Goal: Task Accomplishment & Management: Manage account settings

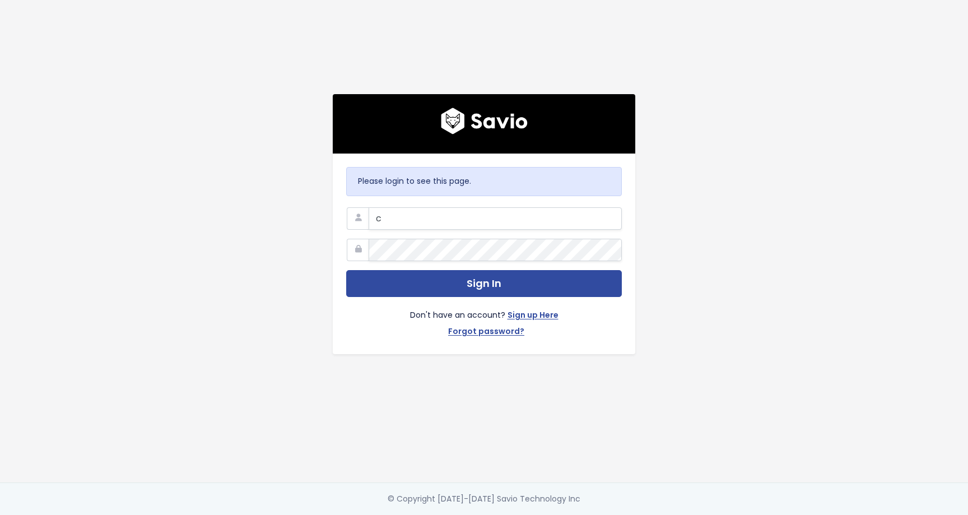
type input "[EMAIL_ADDRESS][DOMAIN_NAME]"
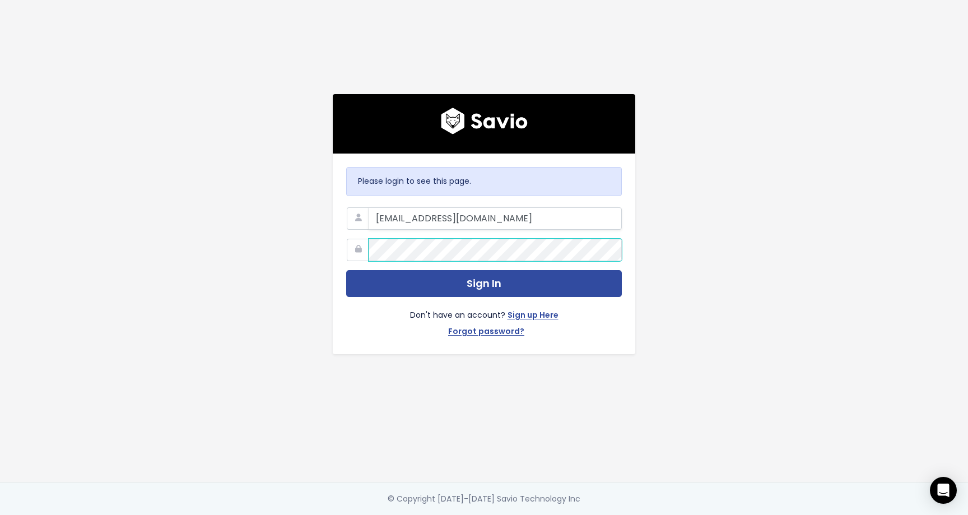
click at [346, 270] on button "Sign In" at bounding box center [484, 283] width 276 height 27
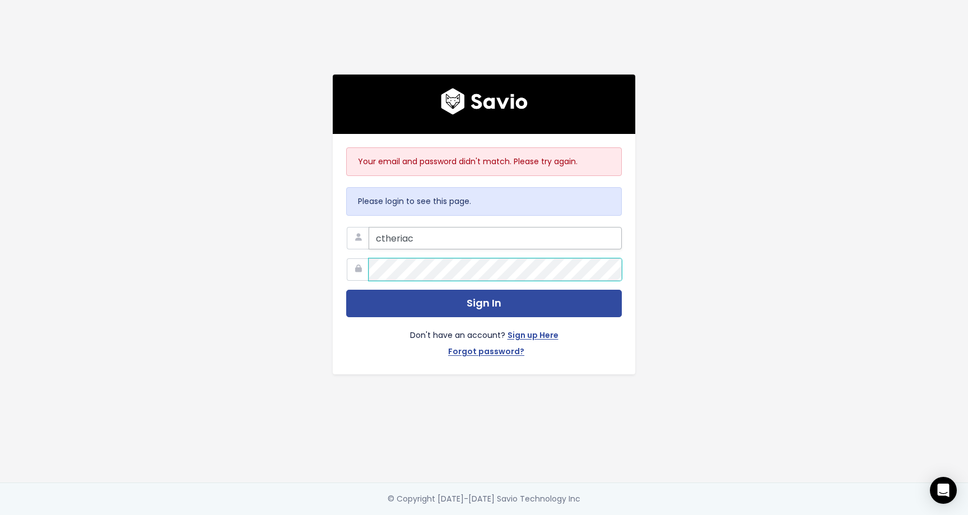
click at [346, 290] on button "Sign In" at bounding box center [484, 303] width 276 height 27
type input "ctheriac@scalecomputing.com"
click at [346, 290] on button "Sign In" at bounding box center [484, 303] width 276 height 27
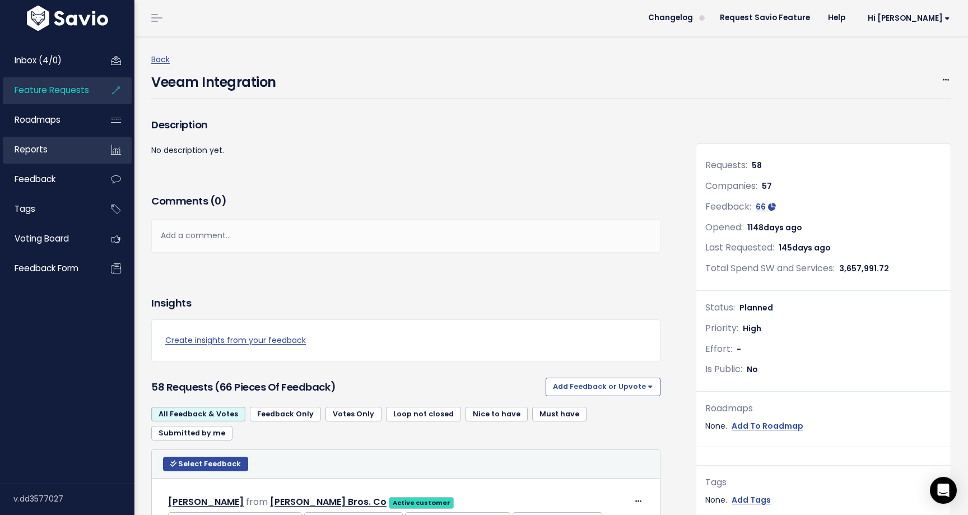
click at [54, 153] on link "Reports" at bounding box center [48, 150] width 90 height 26
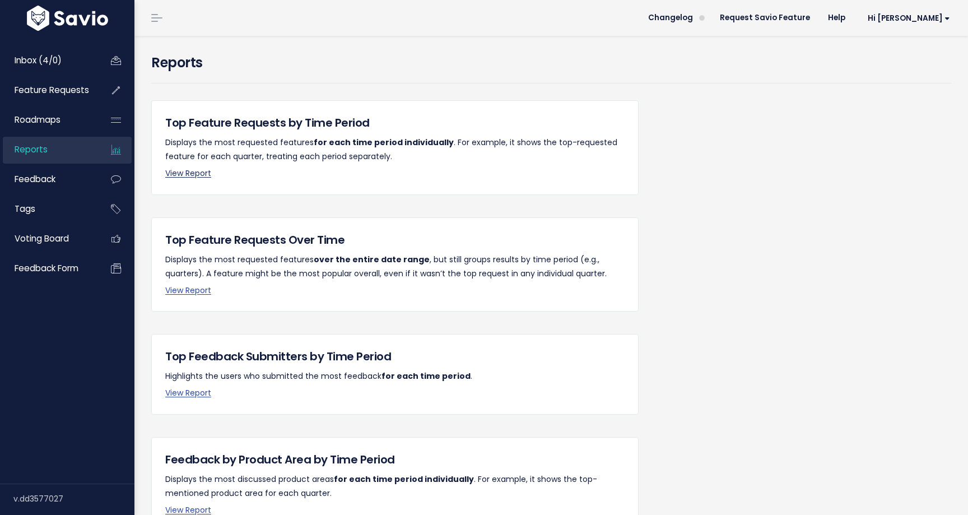
click at [183, 173] on link "View Report" at bounding box center [188, 172] width 46 height 11
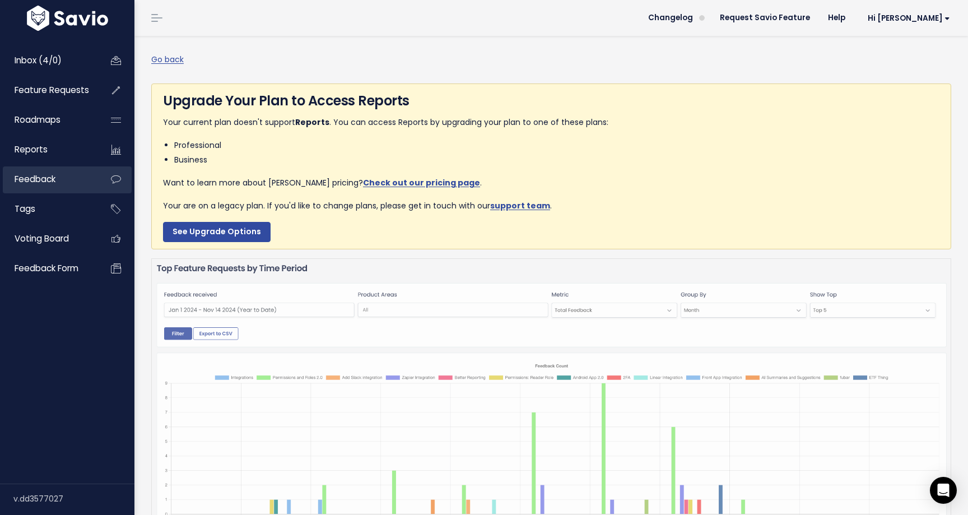
click at [35, 179] on span "Feedback" at bounding box center [35, 179] width 41 height 12
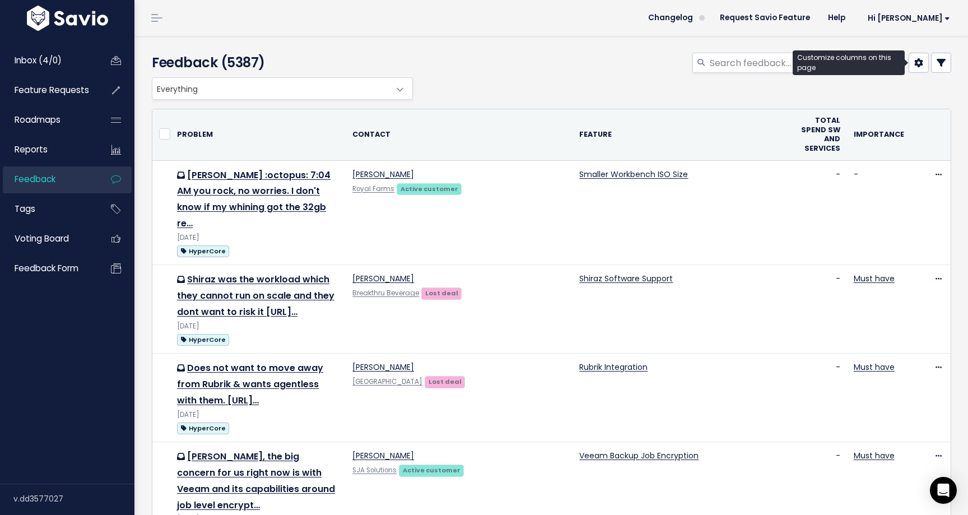
click at [923, 66] on icon at bounding box center [918, 62] width 9 height 9
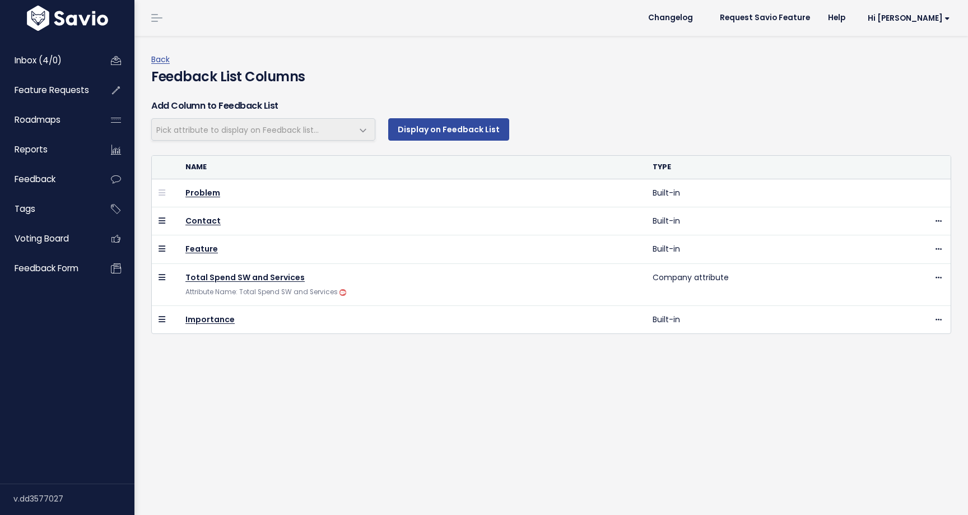
select select
click at [159, 58] on link "Back" at bounding box center [160, 59] width 18 height 11
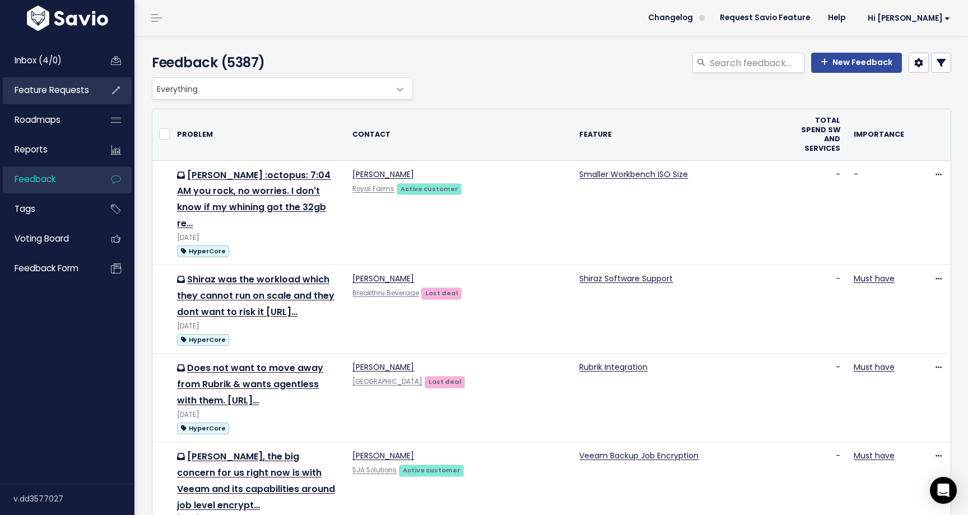
click at [97, 90] on li "Feature Requests" at bounding box center [67, 90] width 129 height 27
click at [82, 92] on span "Feature Requests" at bounding box center [52, 90] width 75 height 12
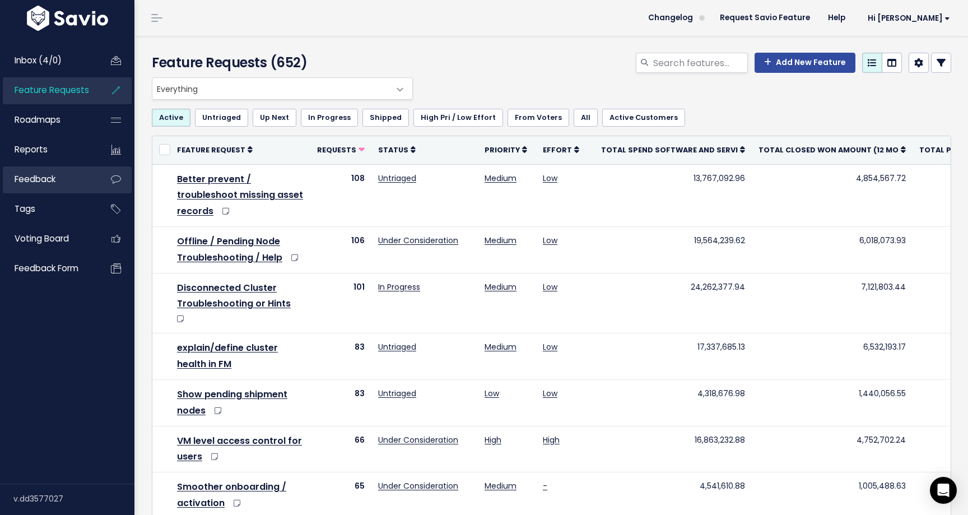
click at [44, 182] on span "Feedback" at bounding box center [35, 179] width 41 height 12
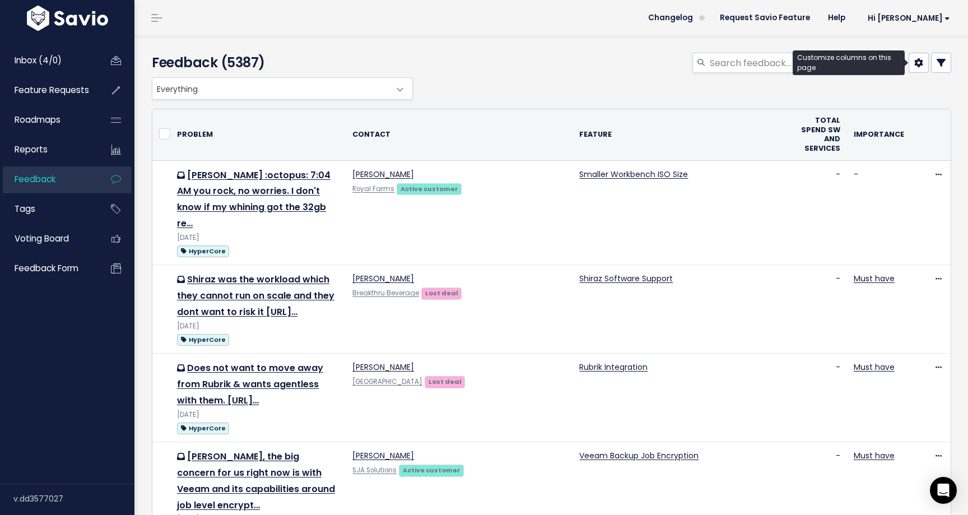
click at [916, 66] on icon at bounding box center [918, 62] width 9 height 9
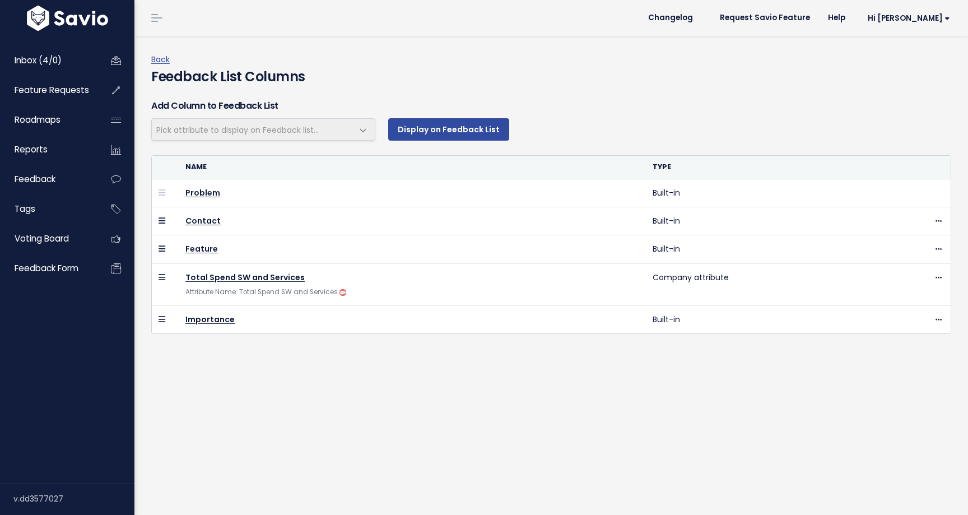
select select
click at [151, 62] on link "Back" at bounding box center [160, 59] width 18 height 11
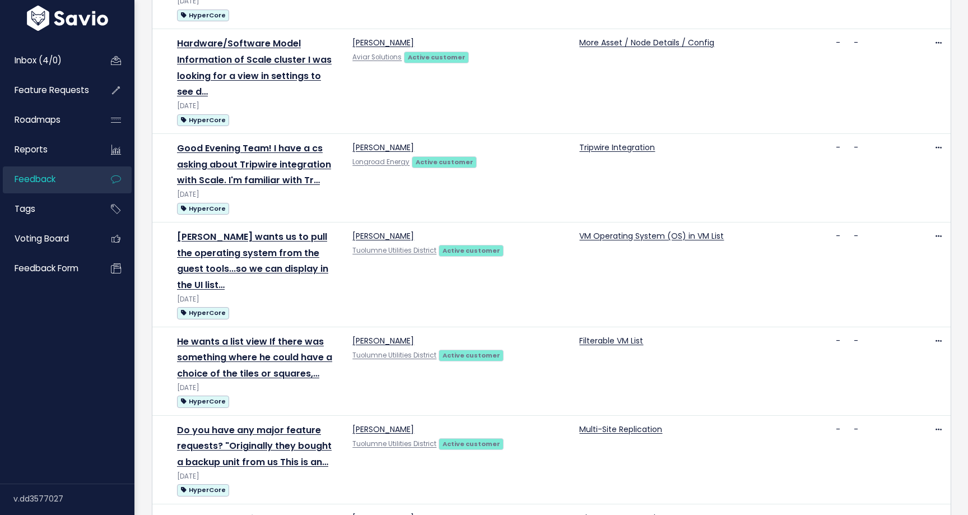
scroll to position [1521, 0]
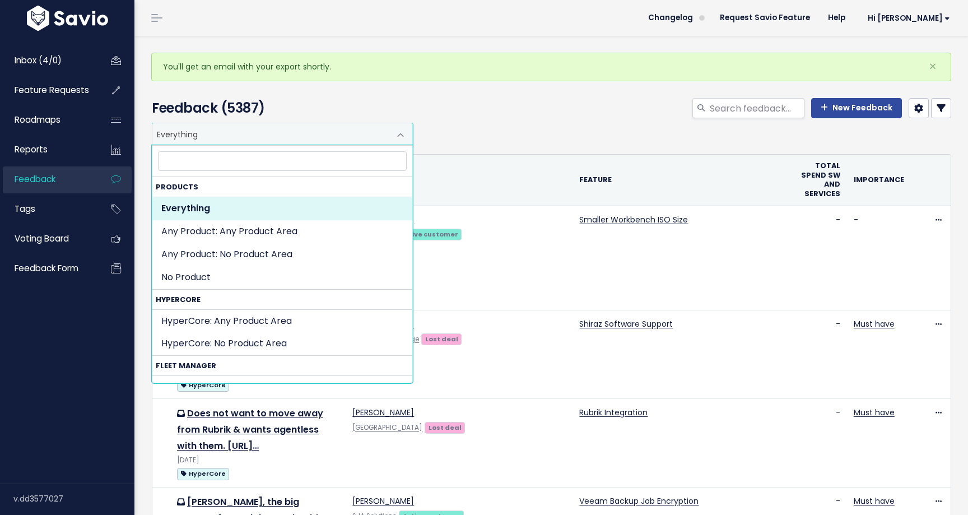
click at [400, 132] on span at bounding box center [400, 135] width 22 height 22
click at [488, 109] on div "New Feedback" at bounding box center [688, 110] width 544 height 25
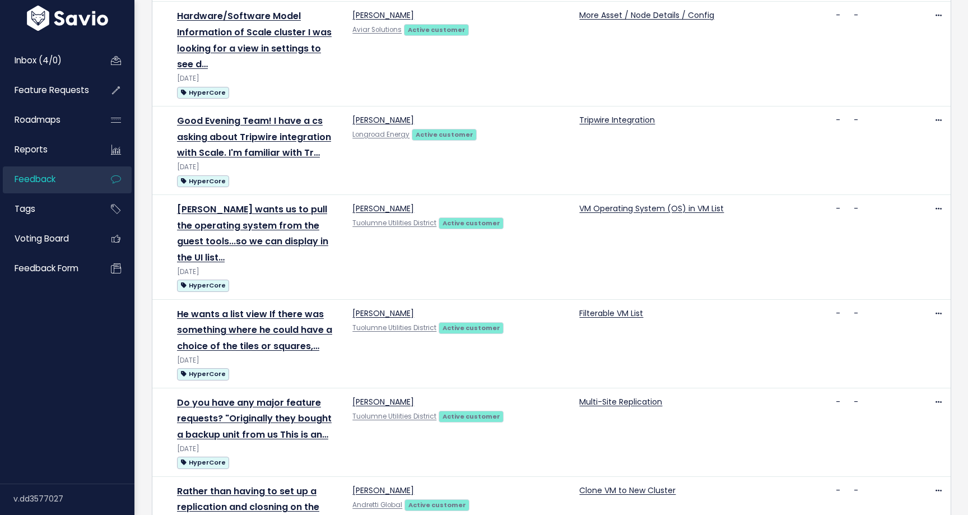
scroll to position [1521, 0]
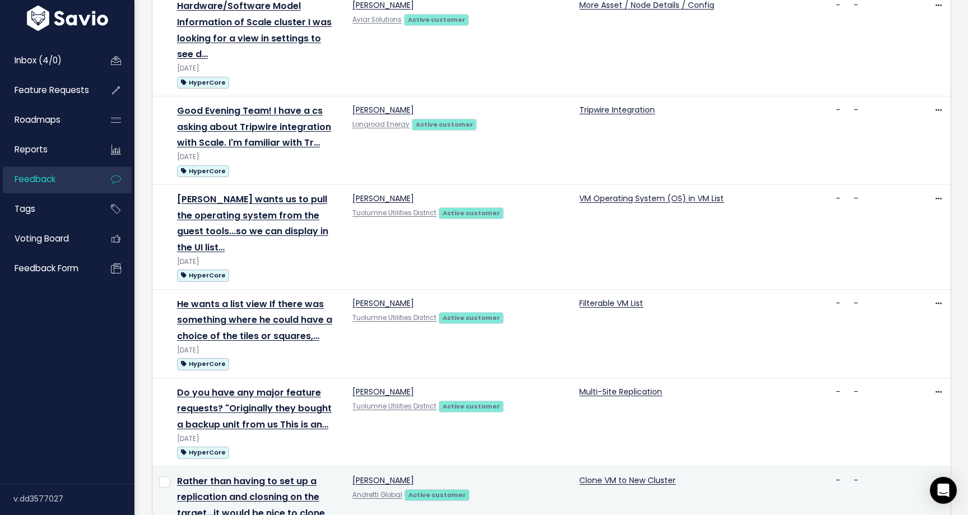
click at [264, 466] on td "Rather than having to set up a replication and closning on the target...it woul…" at bounding box center [257, 518] width 175 height 104
click at [273, 474] on link "Rather than having to set up a replication and closning on the target...it woul…" at bounding box center [251, 504] width 148 height 61
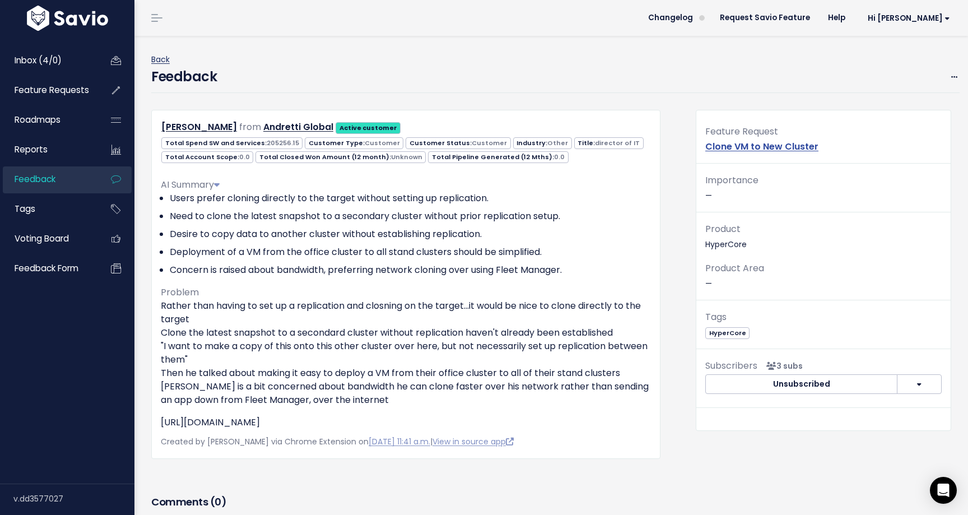
click at [156, 55] on link "Back" at bounding box center [160, 59] width 18 height 11
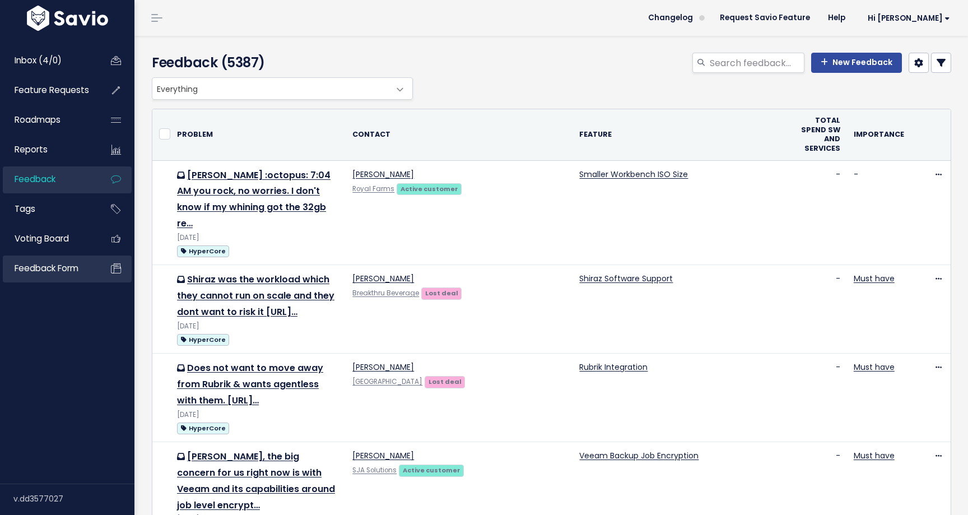
click at [66, 269] on span "Feedback form" at bounding box center [47, 268] width 64 height 12
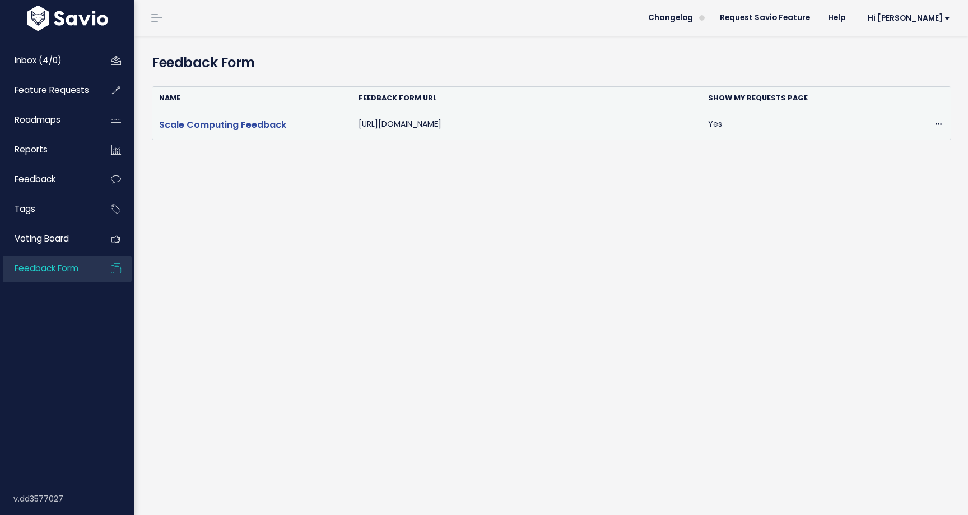
click at [267, 127] on link "Scale Computing Feedback" at bounding box center [222, 124] width 127 height 13
